Goal: Check status: Check status

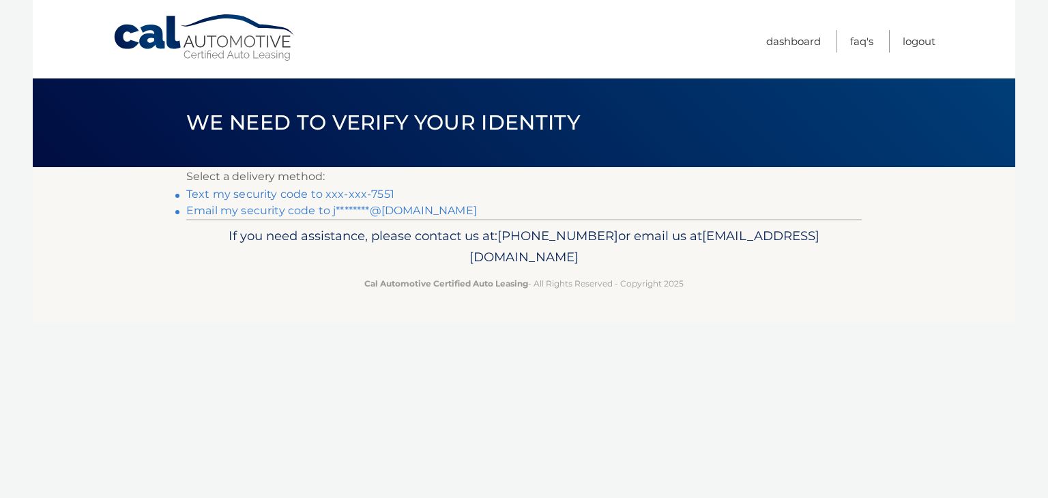
click at [368, 195] on link "Text my security code to xxx-xxx-7551" at bounding box center [290, 194] width 208 height 13
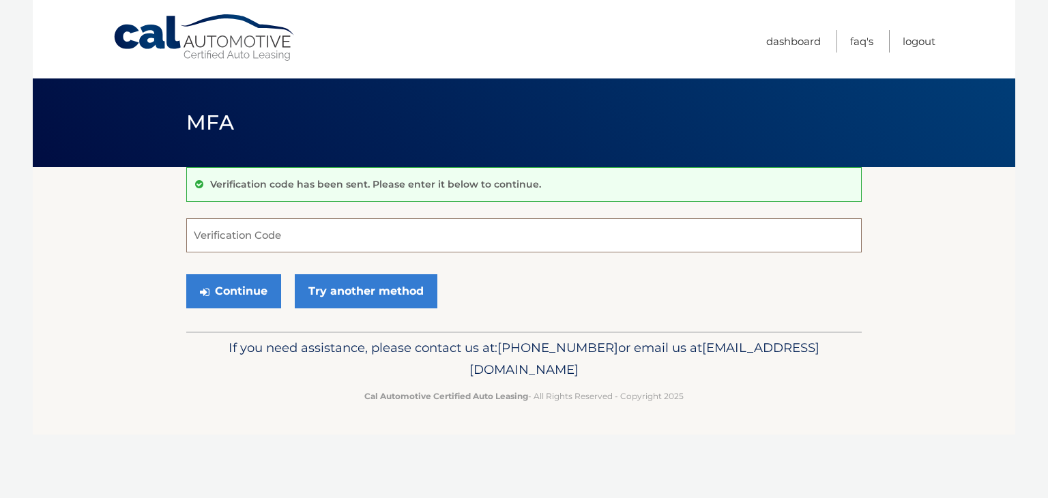
click at [350, 235] on input "Verification Code" at bounding box center [524, 235] width 676 height 34
type input "169668"
click at [251, 289] on button "Continue" at bounding box center [233, 291] width 95 height 34
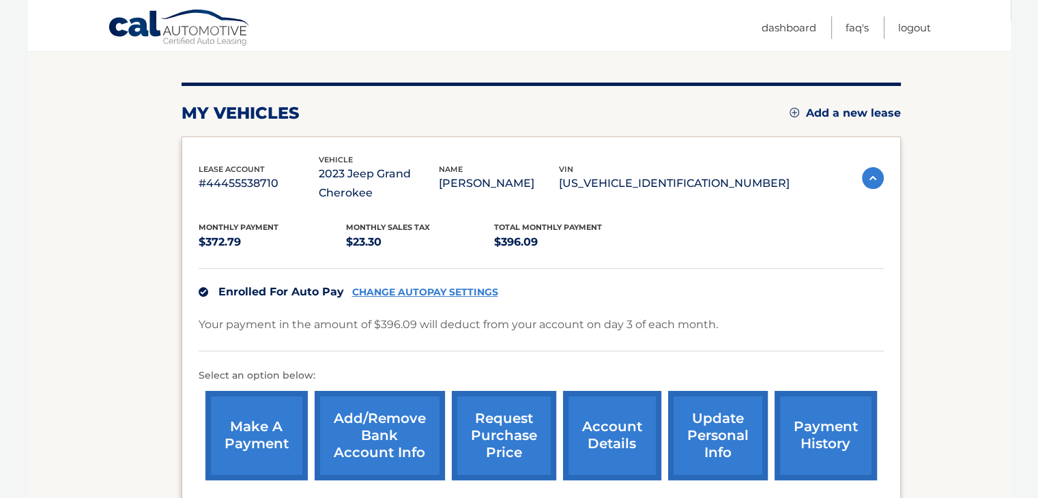
scroll to position [295, 0]
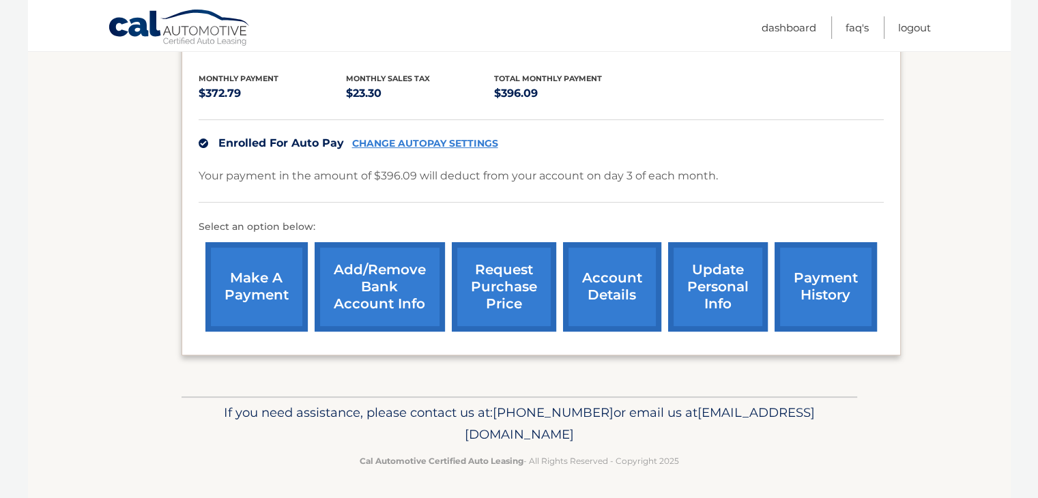
click at [612, 296] on link "account details" at bounding box center [612, 286] width 98 height 89
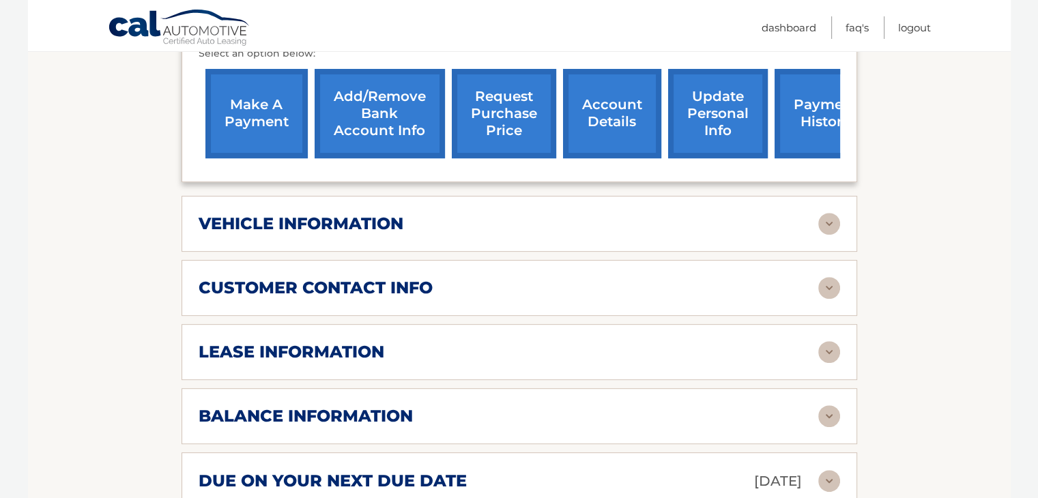
scroll to position [487, 0]
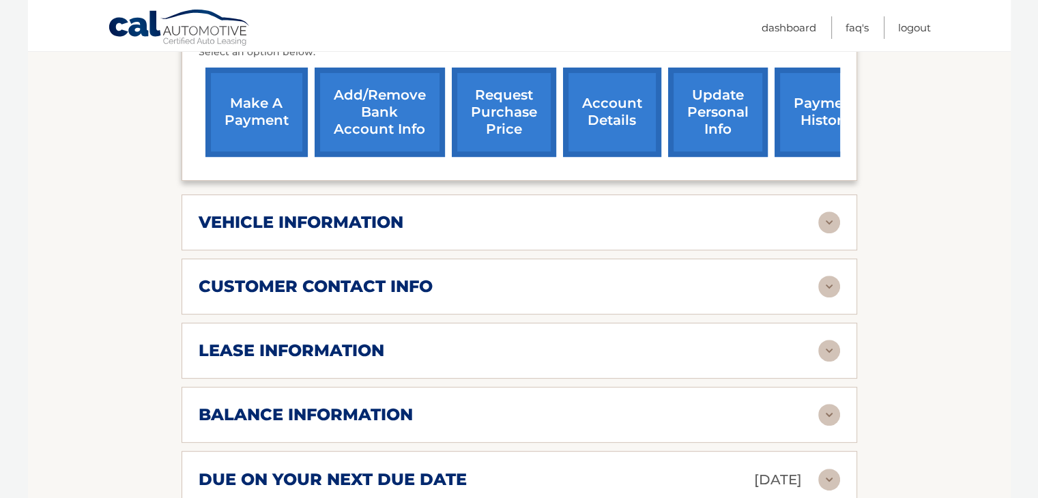
click at [829, 350] on img at bounding box center [829, 351] width 22 height 22
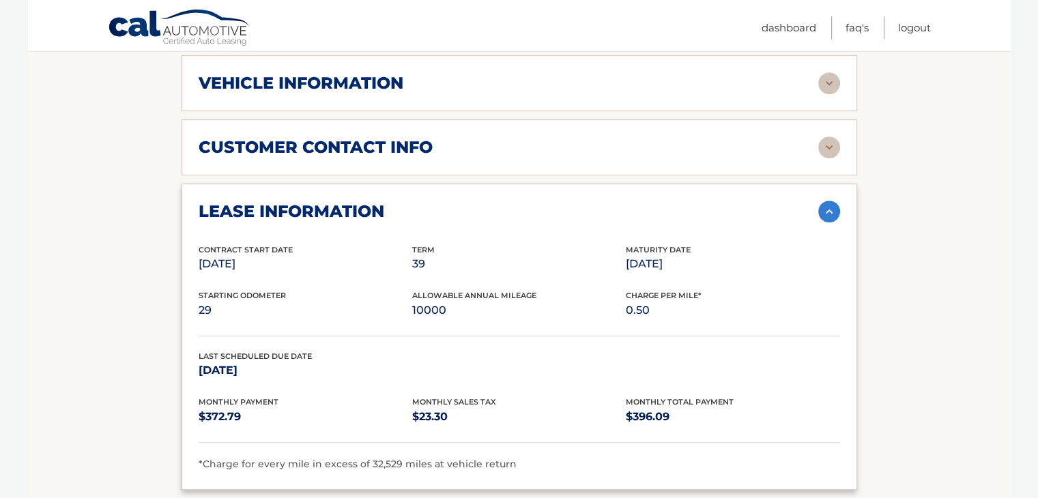
scroll to position [636, 0]
